Goal: Download file/media

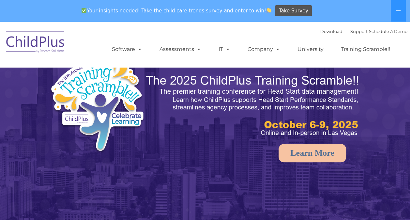
select select "MEDIUM"
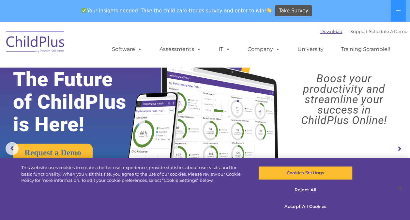
click at [324, 33] on link "Download" at bounding box center [331, 31] width 22 height 5
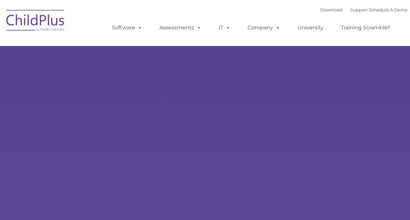
type input ""
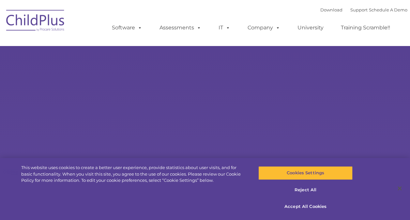
select select "MEDIUM"
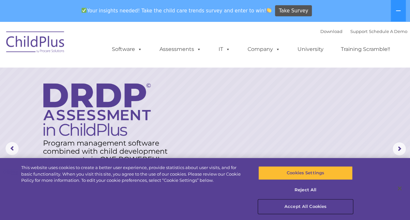
click at [311, 205] on button "Accept All Cookies" at bounding box center [305, 206] width 94 height 14
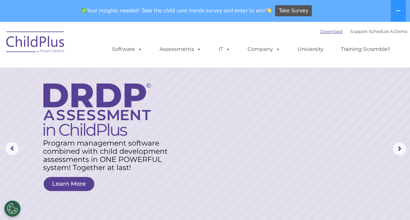
click at [320, 32] on link "Download" at bounding box center [331, 31] width 22 height 5
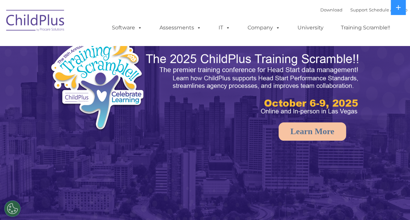
select select "MEDIUM"
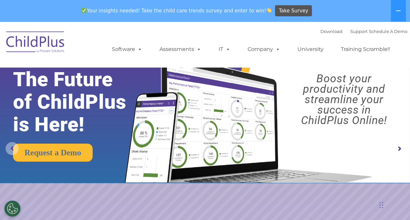
click at [12, 145] on rs-arrow at bounding box center [12, 148] width 13 height 13
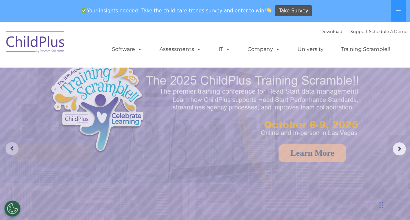
click at [12, 145] on rs-arrow at bounding box center [12, 148] width 13 height 13
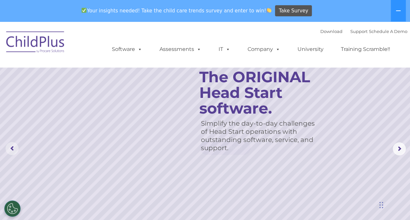
click at [12, 145] on rs-arrow at bounding box center [12, 148] width 13 height 13
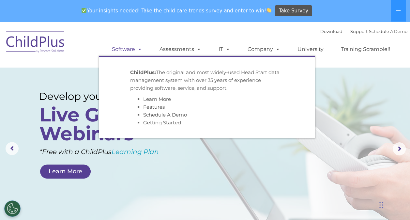
click at [138, 48] on span at bounding box center [138, 49] width 7 height 6
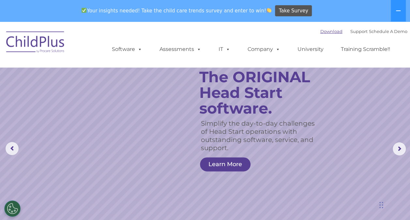
click at [320, 31] on link "Download" at bounding box center [331, 31] width 22 height 5
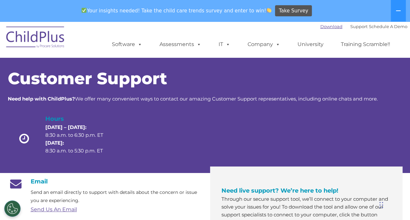
click at [320, 27] on link "Download" at bounding box center [331, 26] width 22 height 5
